Goal: Transaction & Acquisition: Obtain resource

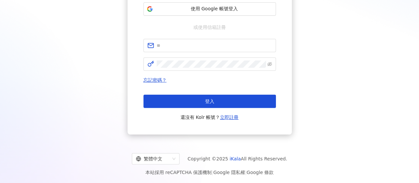
type input "**********"
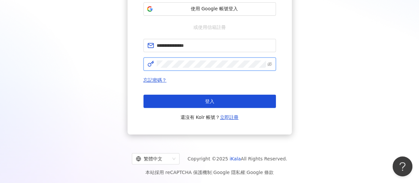
click button "登入" at bounding box center [209, 100] width 133 height 13
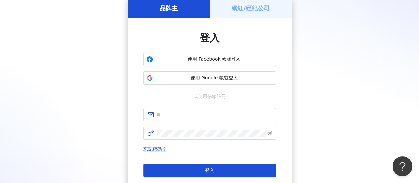
scroll to position [99, 0]
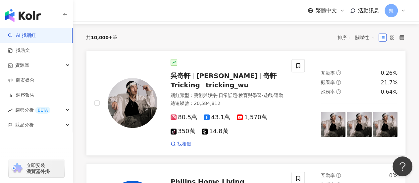
scroll to position [66, 0]
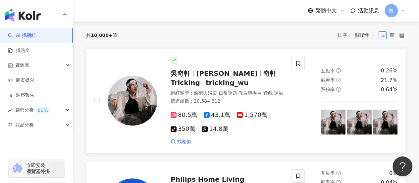
click at [241, 76] on span "奇軒Tricking" at bounding box center [224, 77] width 106 height 17
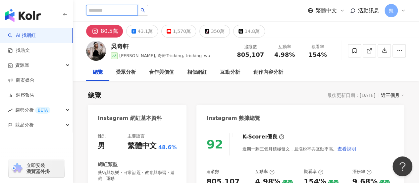
click at [133, 13] on input "search" at bounding box center [112, 10] width 52 height 11
type input "*"
type input "**"
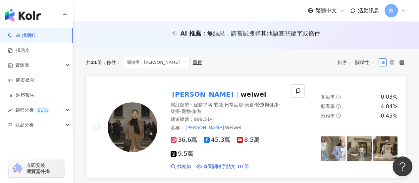
scroll to position [99, 0]
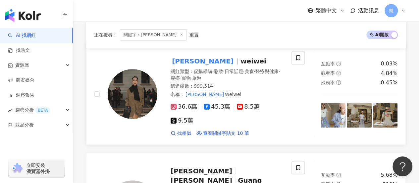
click at [295, 100] on div at bounding box center [298, 93] width 13 height 85
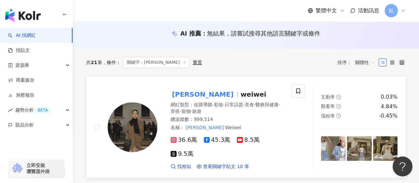
click at [229, 90] on div "唐葳 weiwei" at bounding box center [227, 93] width 113 height 9
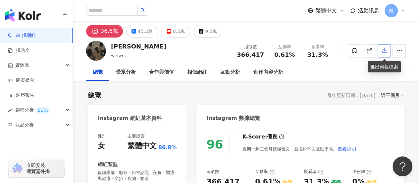
click at [381, 53] on button "button" at bounding box center [384, 50] width 13 height 13
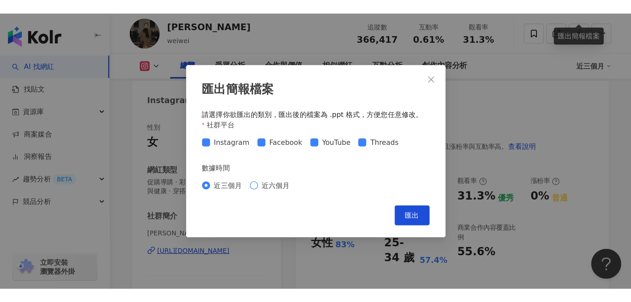
scroll to position [66, 0]
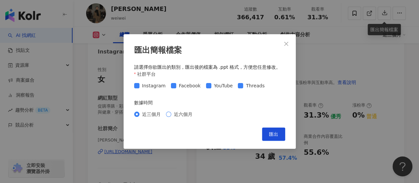
click at [181, 116] on span "近六個月" at bounding box center [183, 113] width 24 height 7
click at [143, 115] on span "近三個月" at bounding box center [151, 113] width 24 height 7
click at [271, 132] on span "匯出" at bounding box center [273, 133] width 9 height 5
